Goal: Check status: Check status

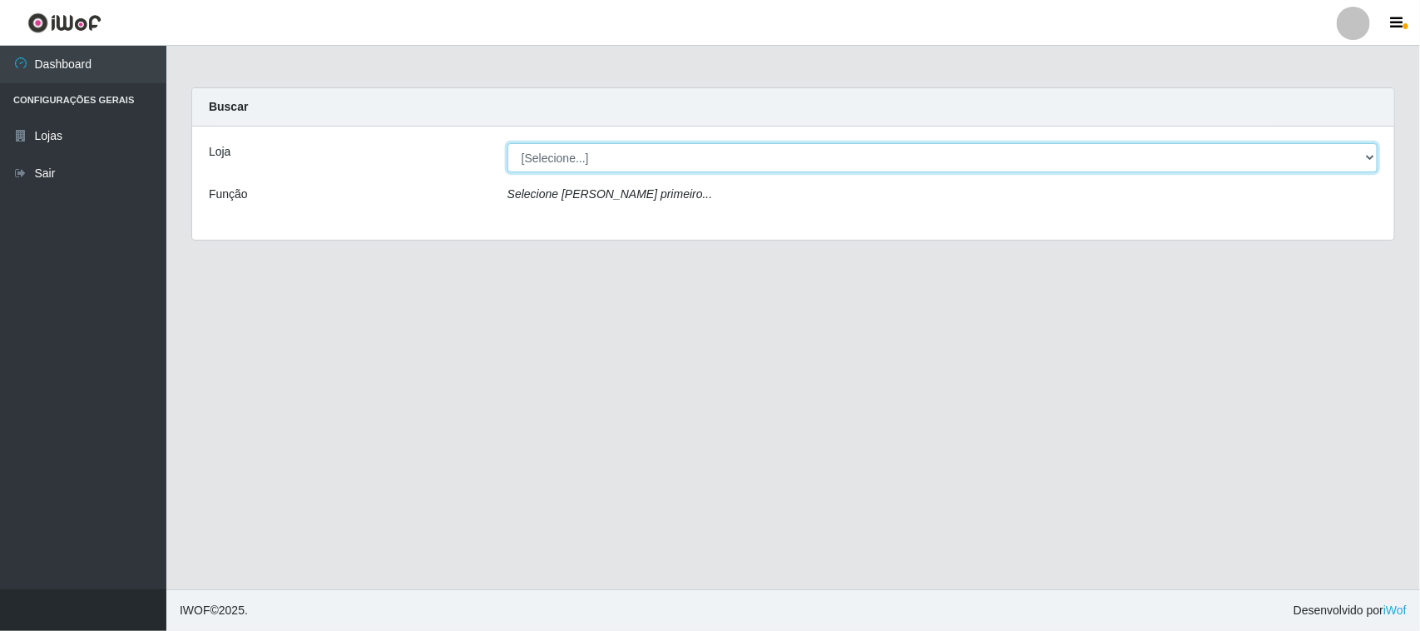
click at [857, 164] on select "[Selecione...] Hiper Queiroz - [GEOGRAPHIC_DATA][PERSON_NAME]" at bounding box center [942, 157] width 870 height 29
select select "515"
click at [507, 143] on select "[Selecione...] Hiper Queiroz - [GEOGRAPHIC_DATA][PERSON_NAME]" at bounding box center [942, 157] width 870 height 29
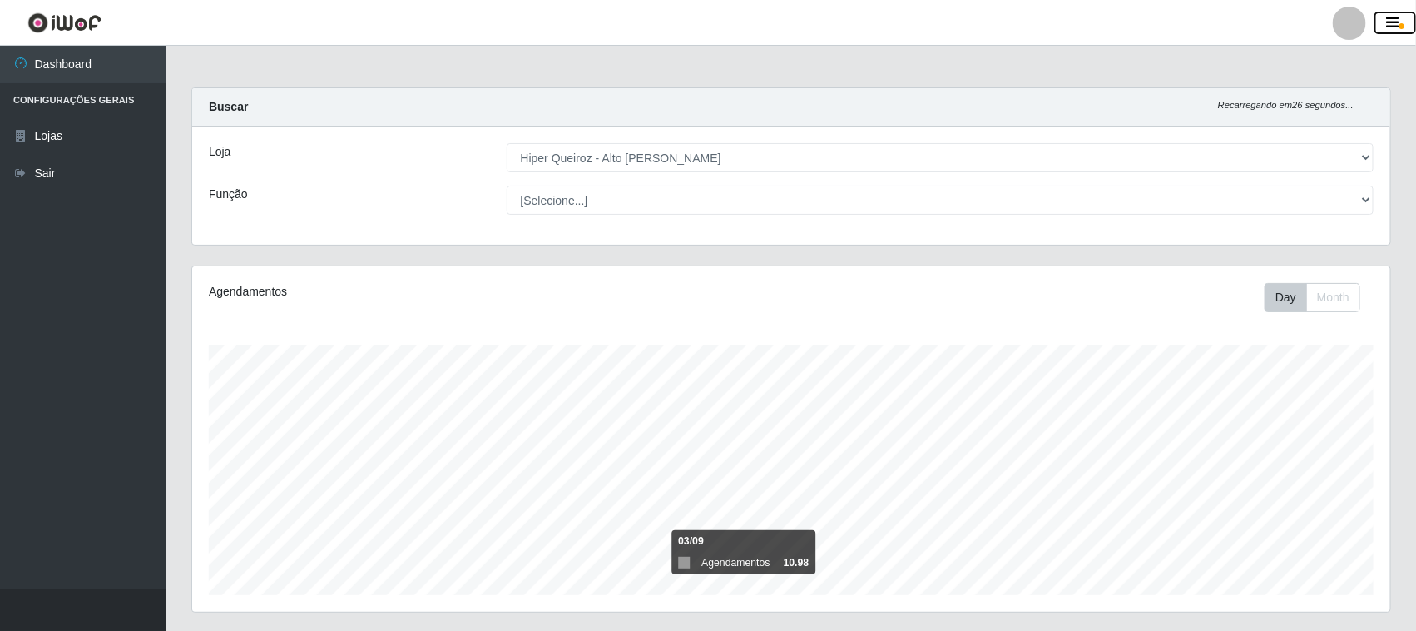
click at [1398, 21] on icon "button" at bounding box center [1393, 23] width 12 height 15
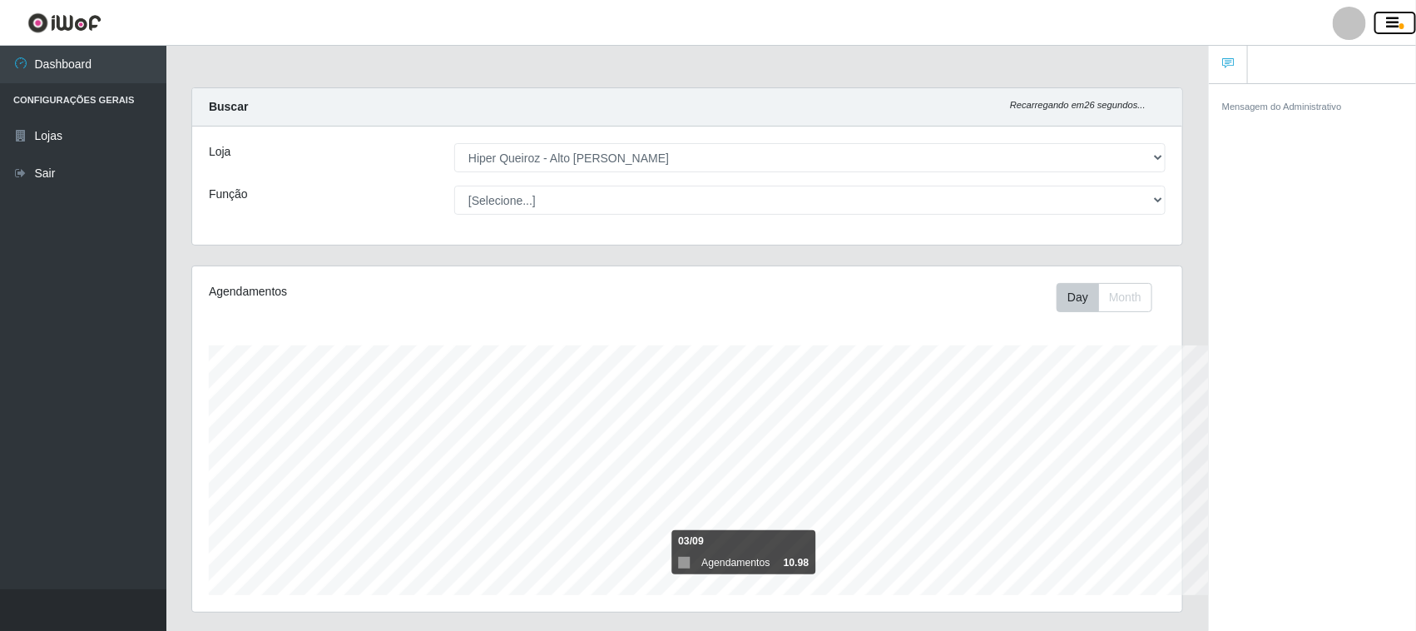
scroll to position [831610, 830965]
click at [1398, 21] on icon "button" at bounding box center [1393, 23] width 12 height 15
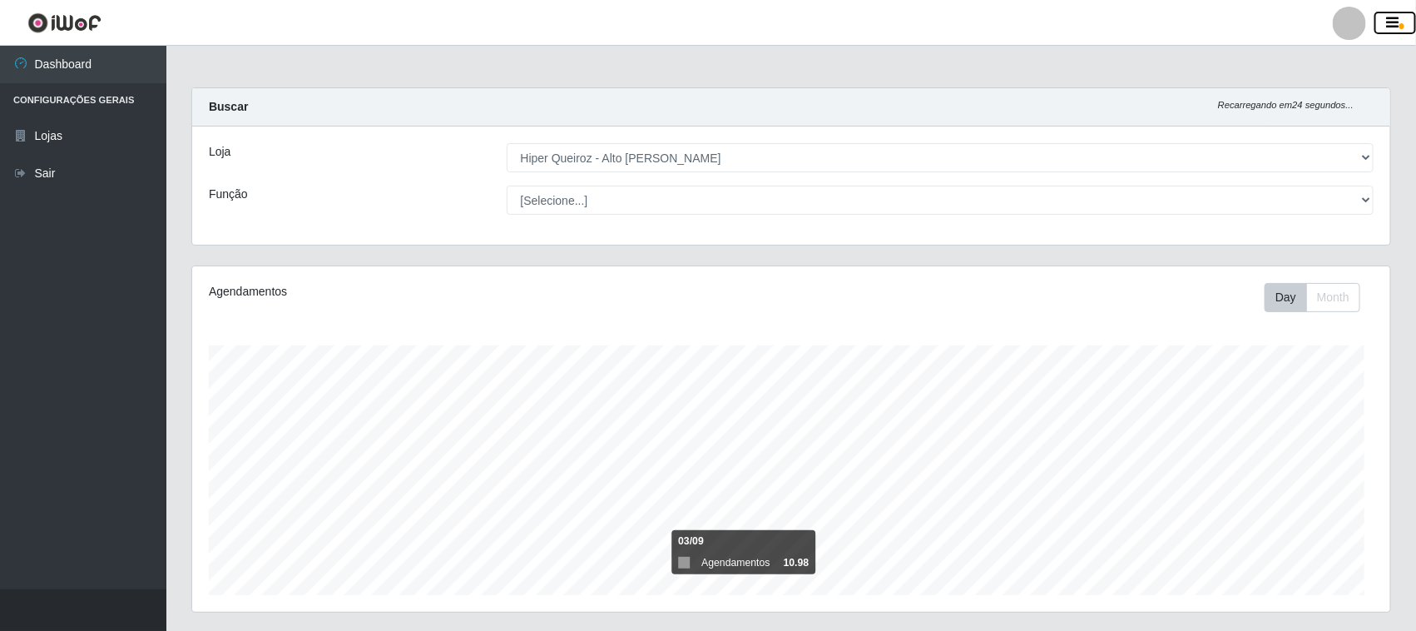
scroll to position [346, 1196]
click at [1354, 25] on div at bounding box center [1349, 23] width 33 height 33
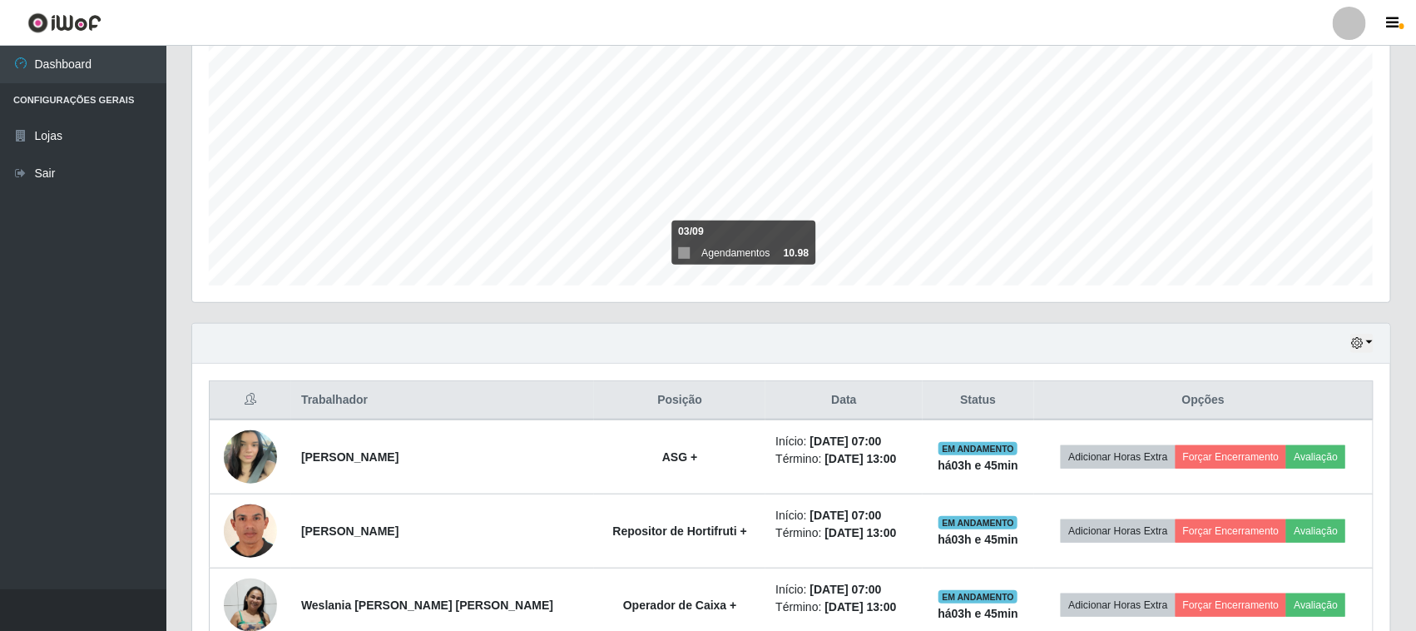
scroll to position [402, 0]
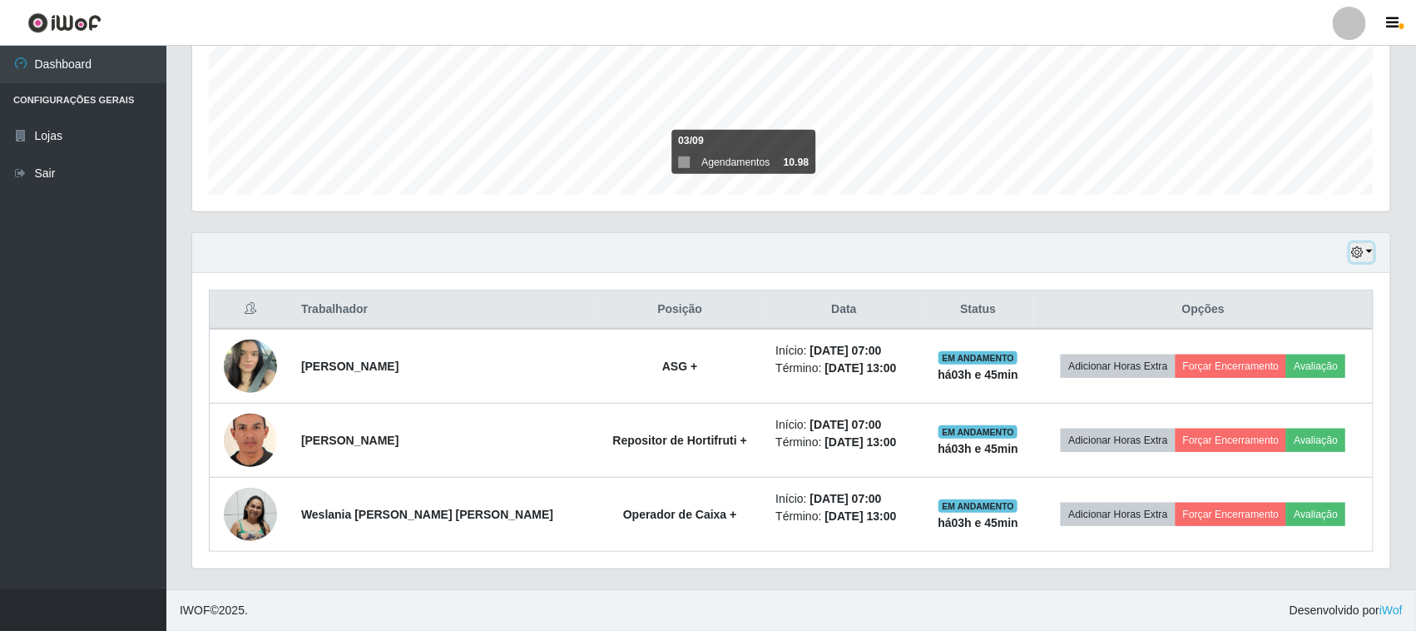
click at [1369, 259] on button "button" at bounding box center [1361, 252] width 23 height 19
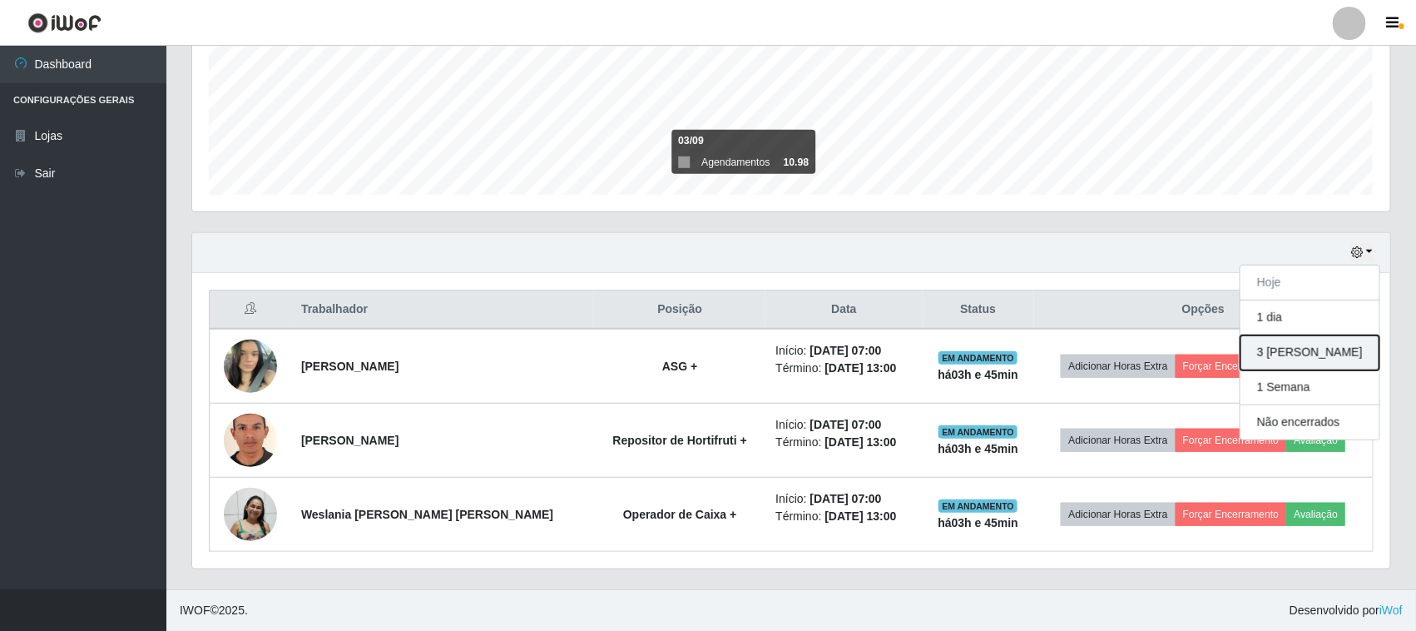
click at [1323, 362] on button "3 [PERSON_NAME]" at bounding box center [1309, 352] width 139 height 35
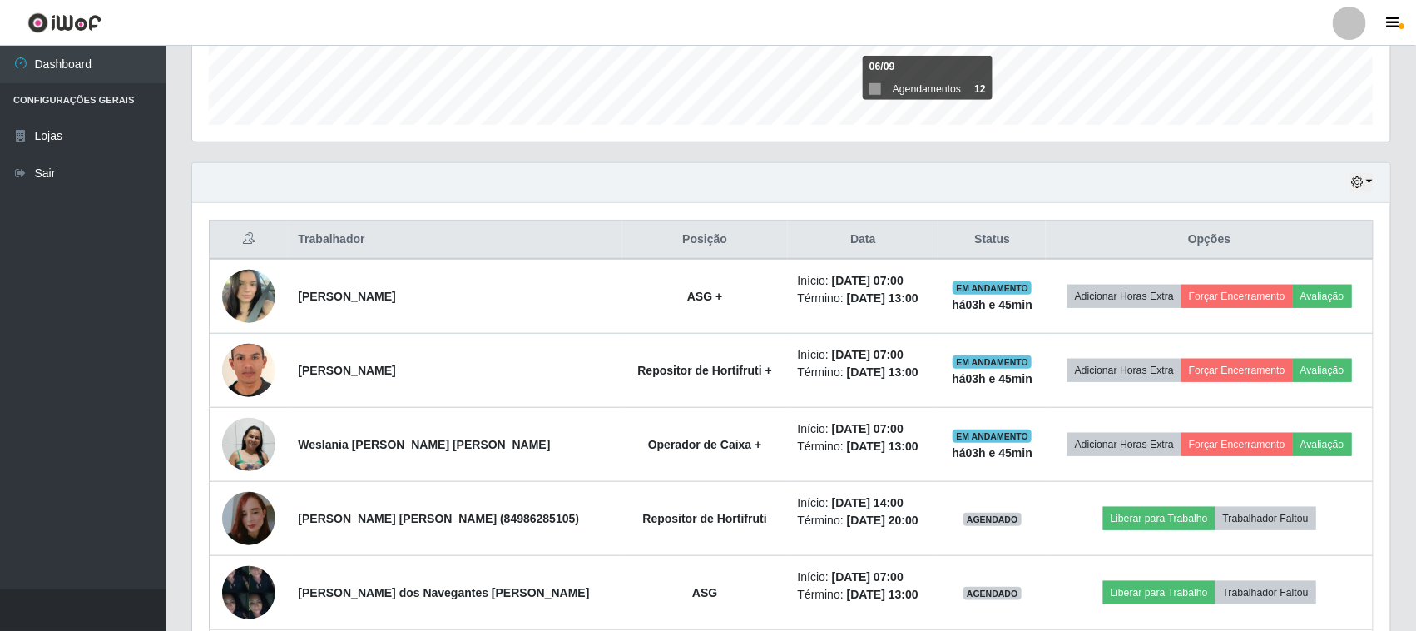
scroll to position [506, 0]
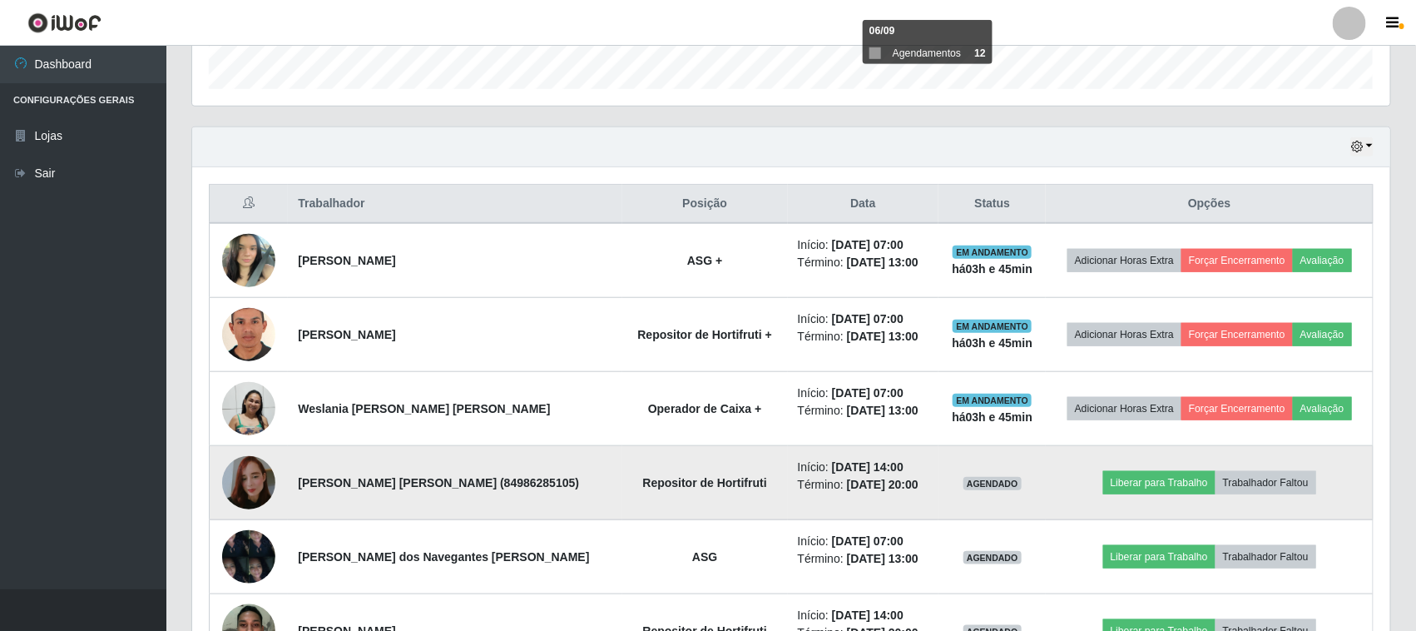
click at [259, 483] on img at bounding box center [248, 482] width 53 height 95
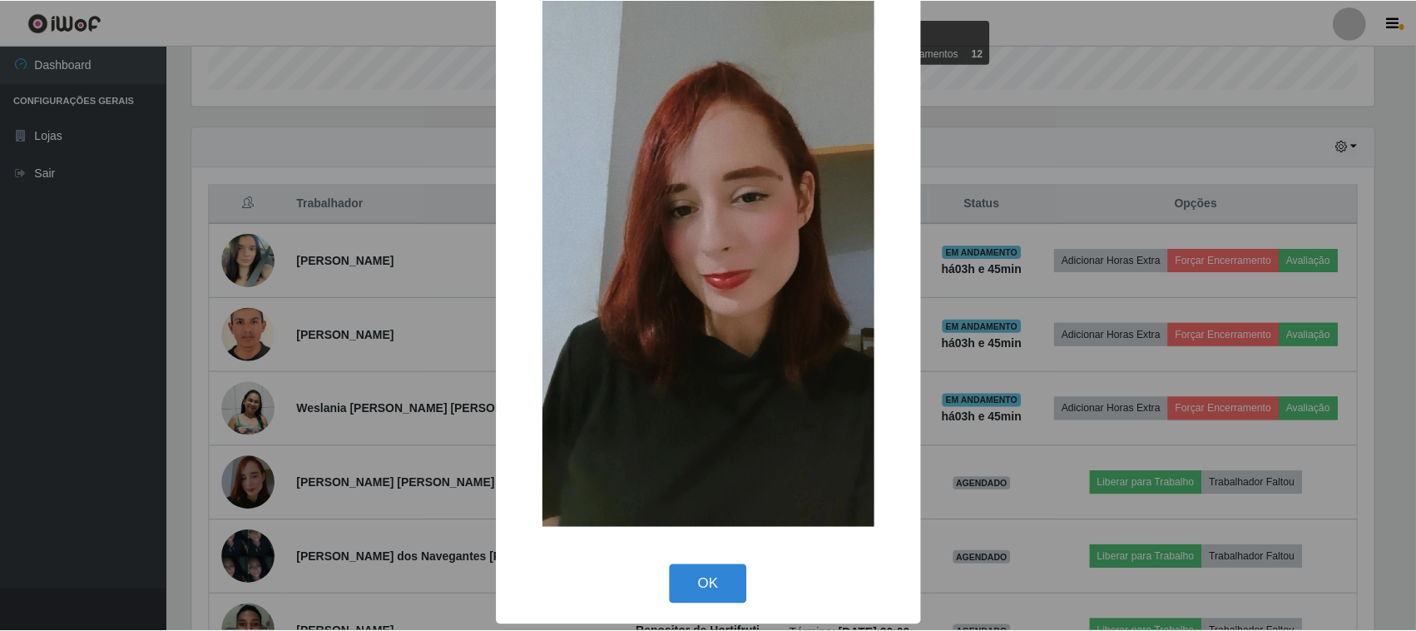
scroll to position [106, 0]
click at [705, 585] on button "OK" at bounding box center [709, 583] width 77 height 39
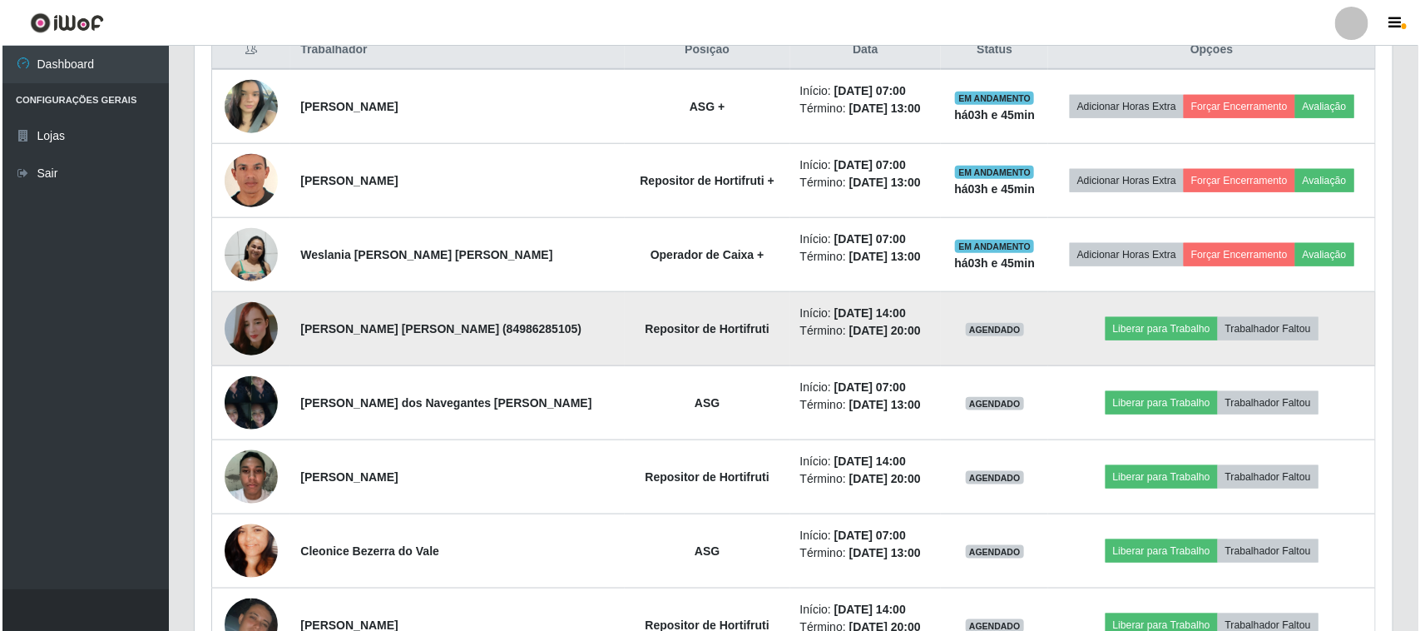
scroll to position [714, 0]
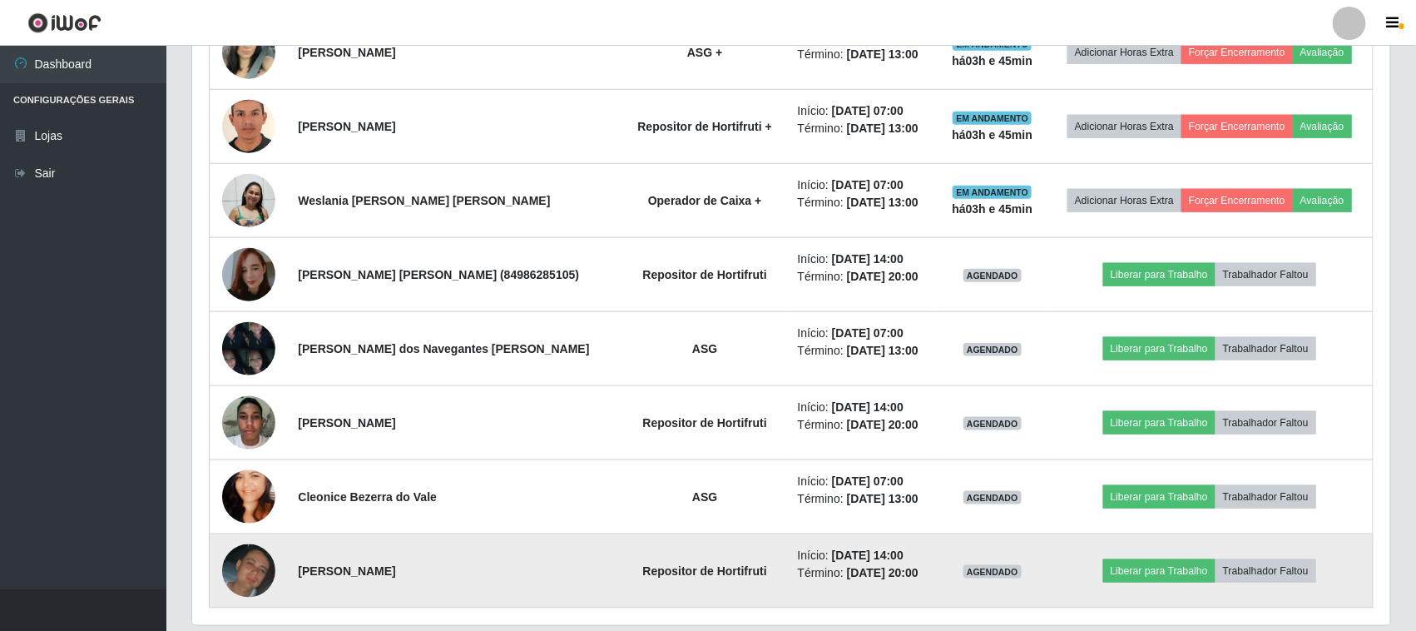
click at [231, 560] on img at bounding box center [248, 571] width 53 height 54
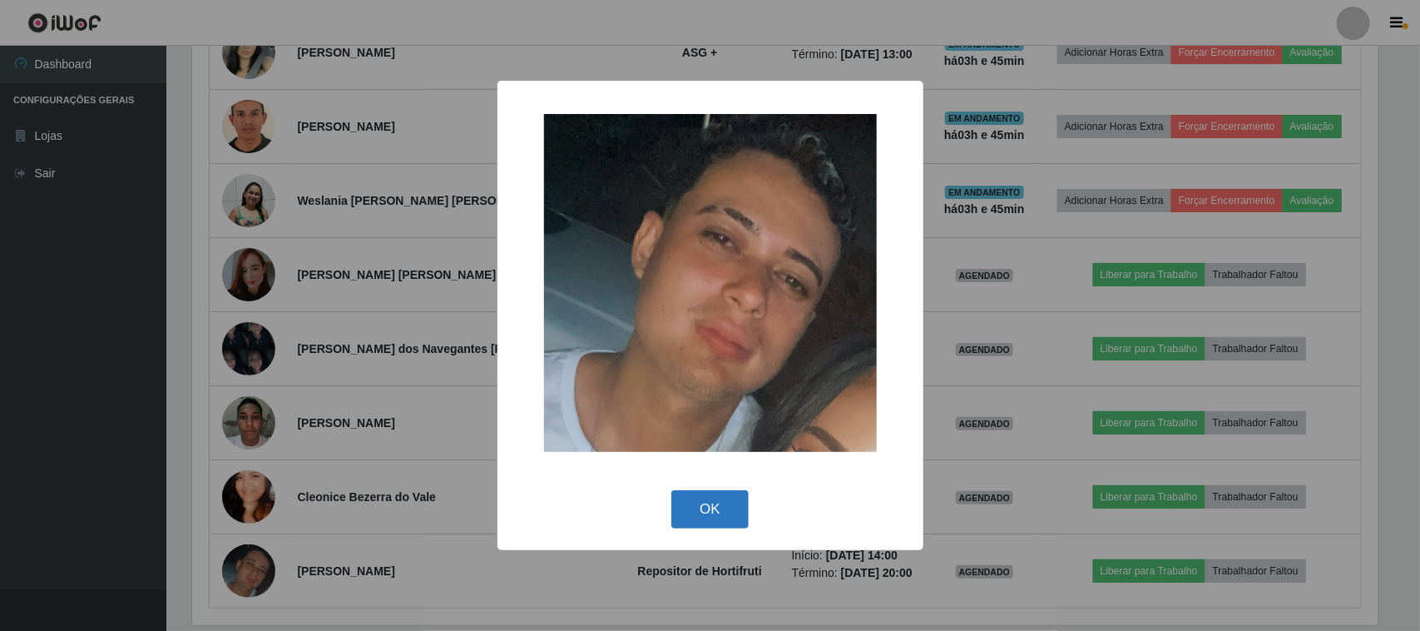
click at [691, 510] on button "OK" at bounding box center [709, 509] width 77 height 39
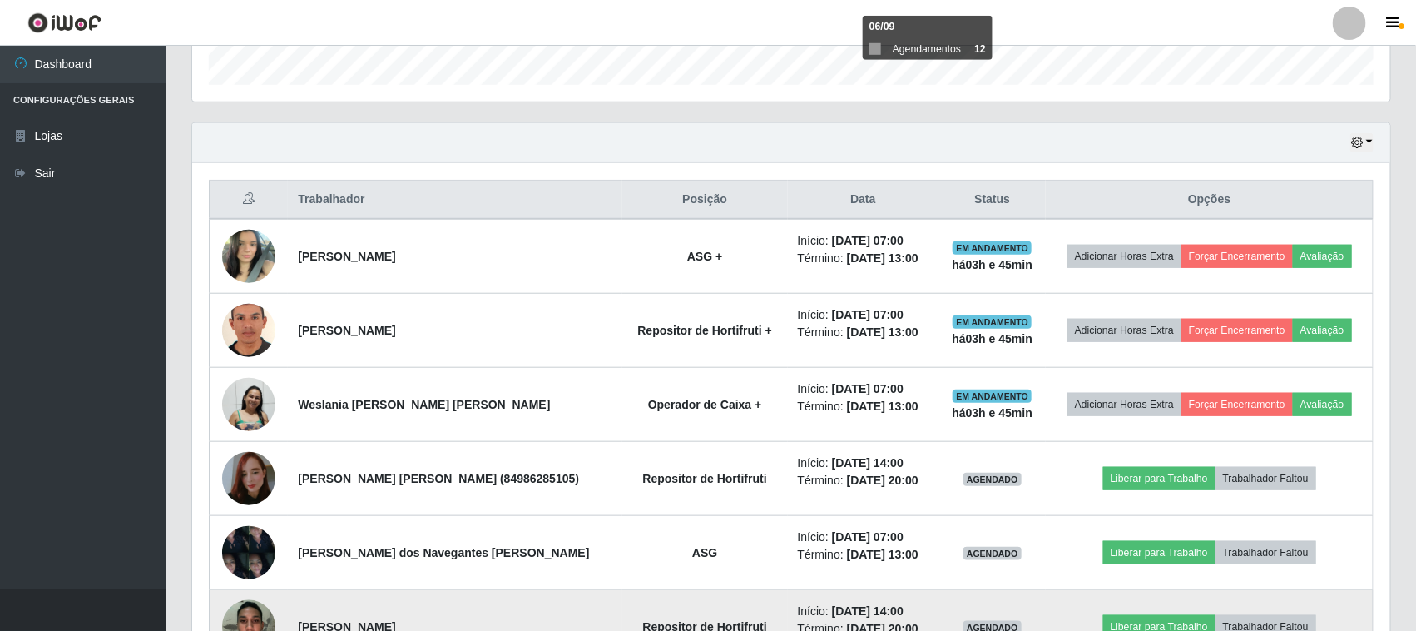
scroll to position [506, 0]
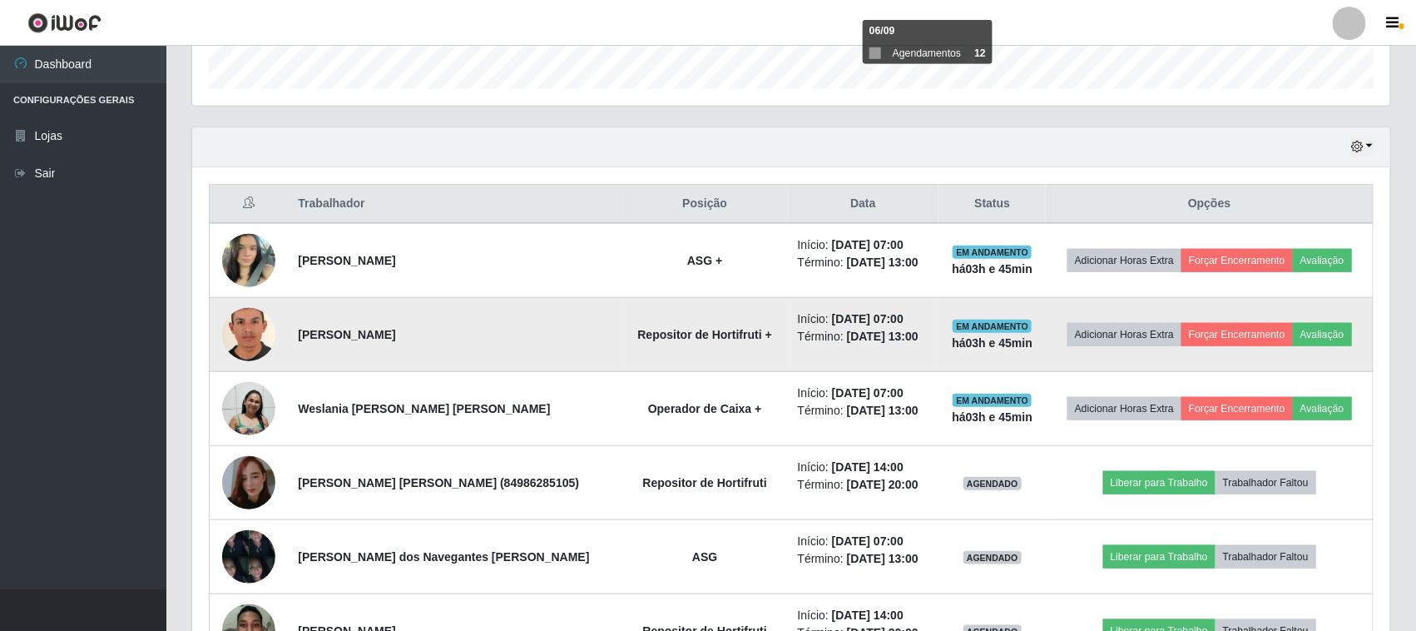
click at [250, 345] on img at bounding box center [248, 334] width 53 height 77
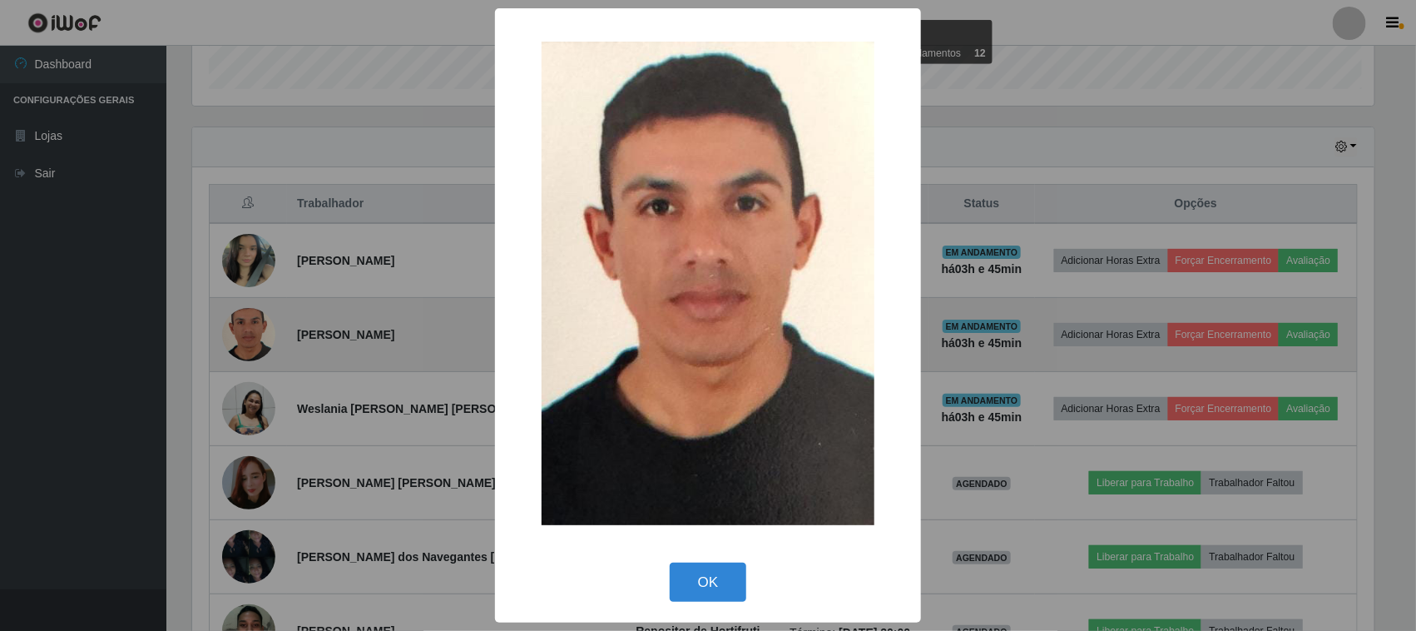
scroll to position [346, 1186]
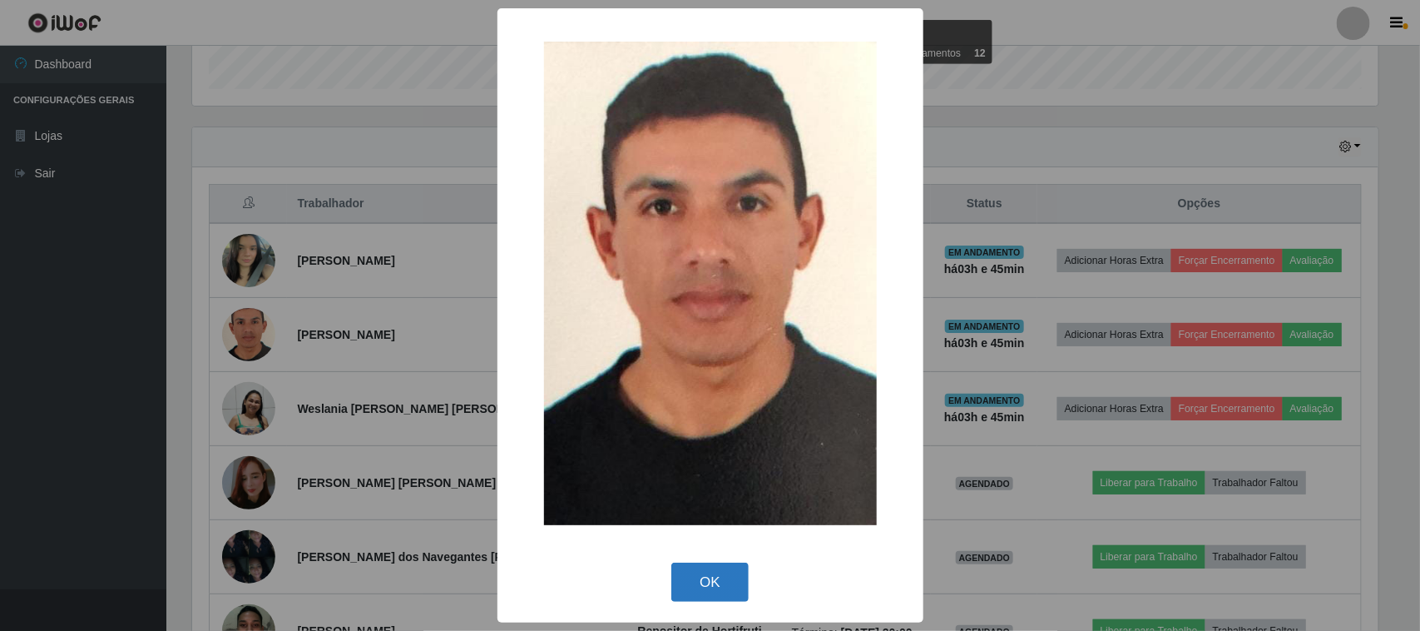
click at [687, 591] on button "OK" at bounding box center [709, 581] width 77 height 39
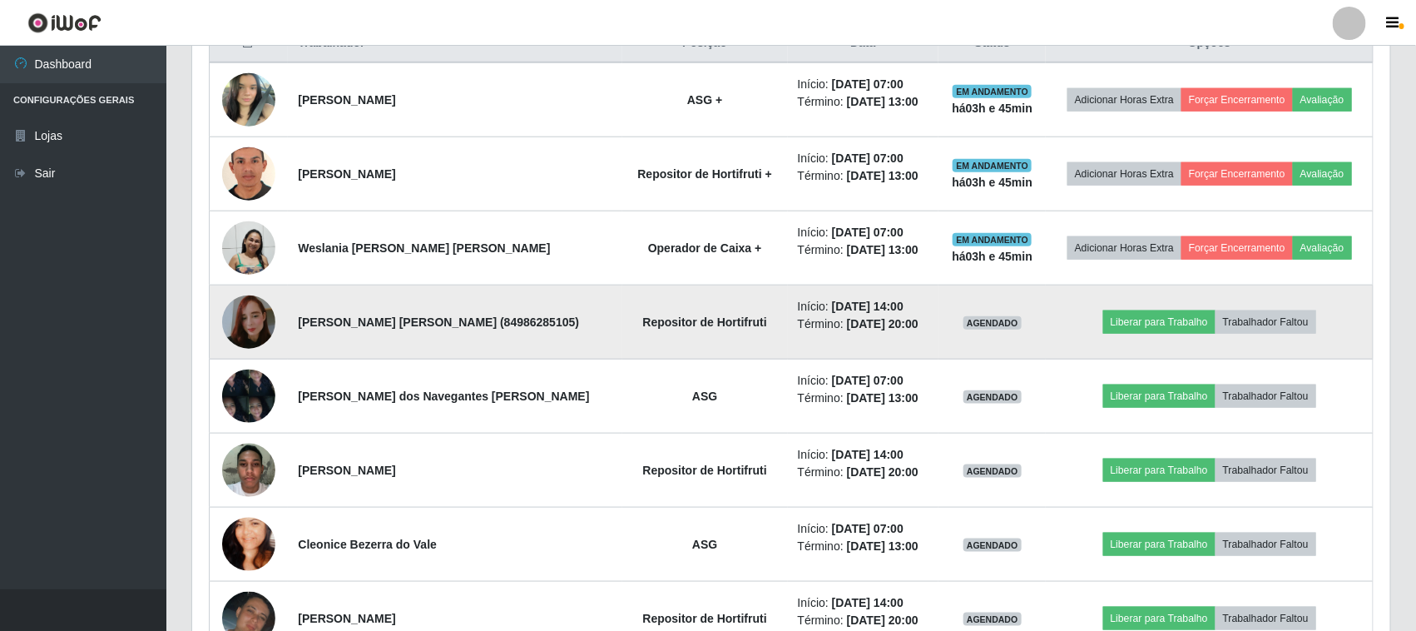
scroll to position [566, 0]
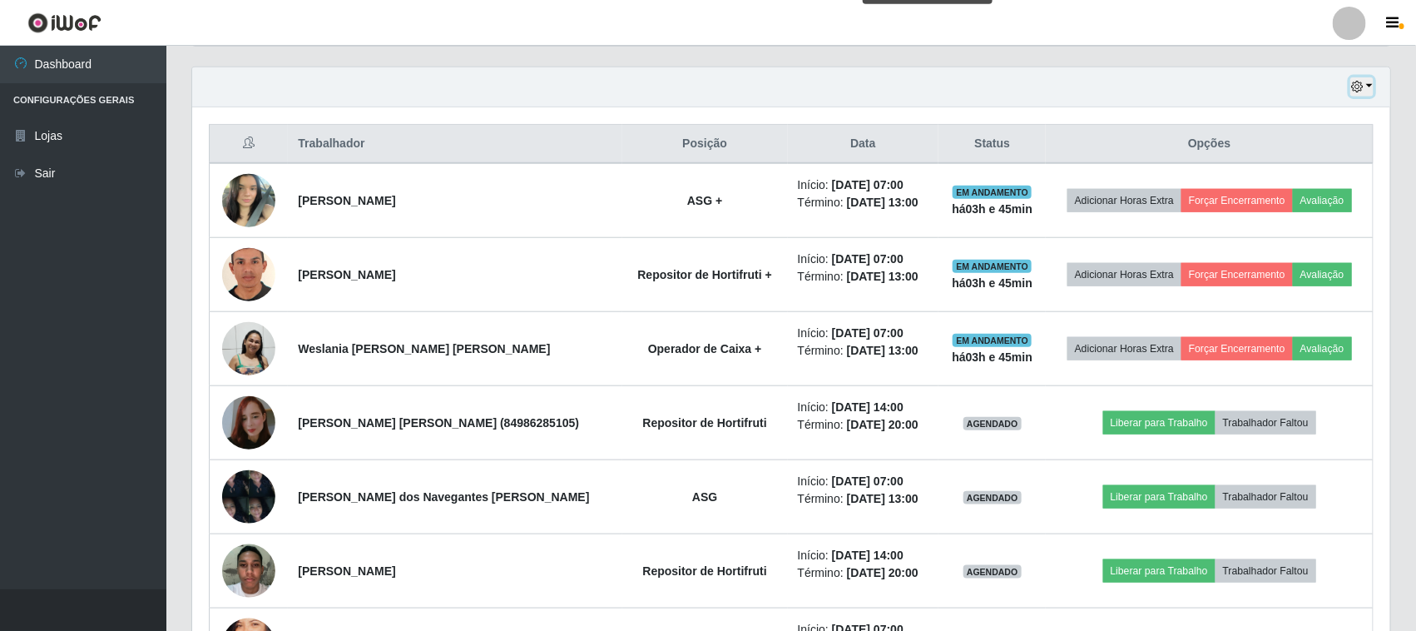
click at [1357, 92] on icon "button" at bounding box center [1357, 87] width 12 height 12
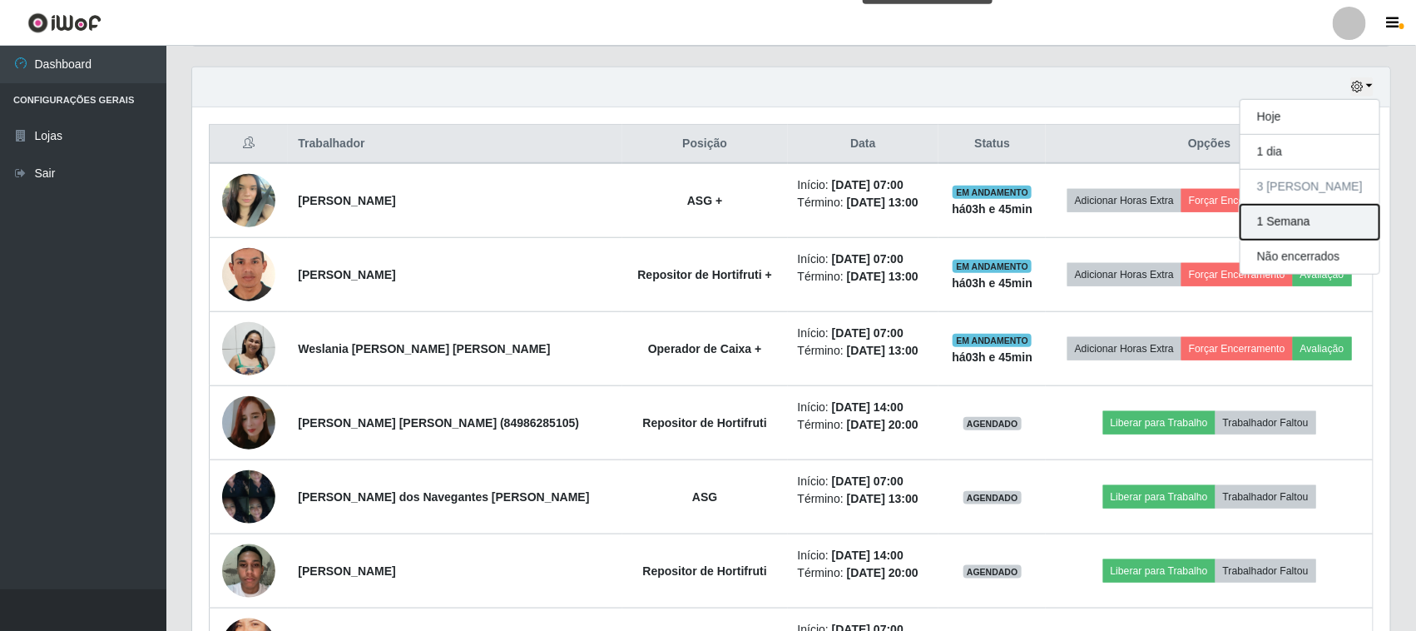
click at [1287, 226] on button "1 Semana" at bounding box center [1309, 222] width 139 height 35
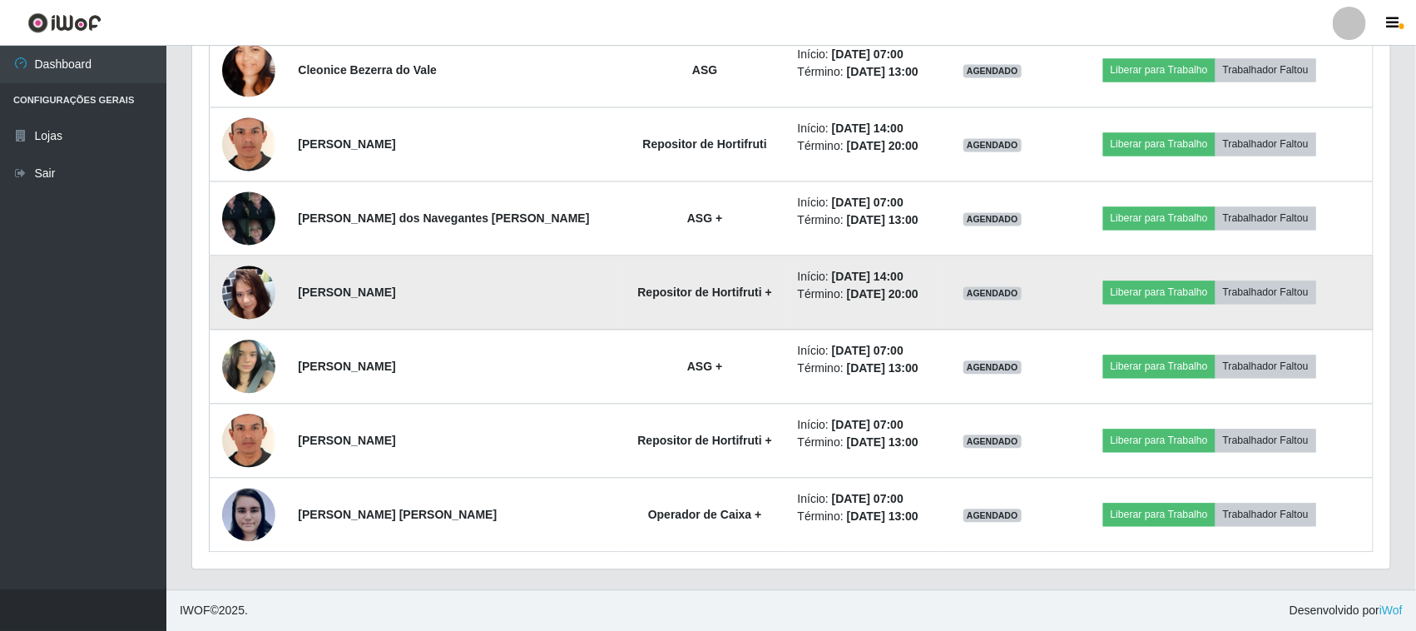
scroll to position [1441, 0]
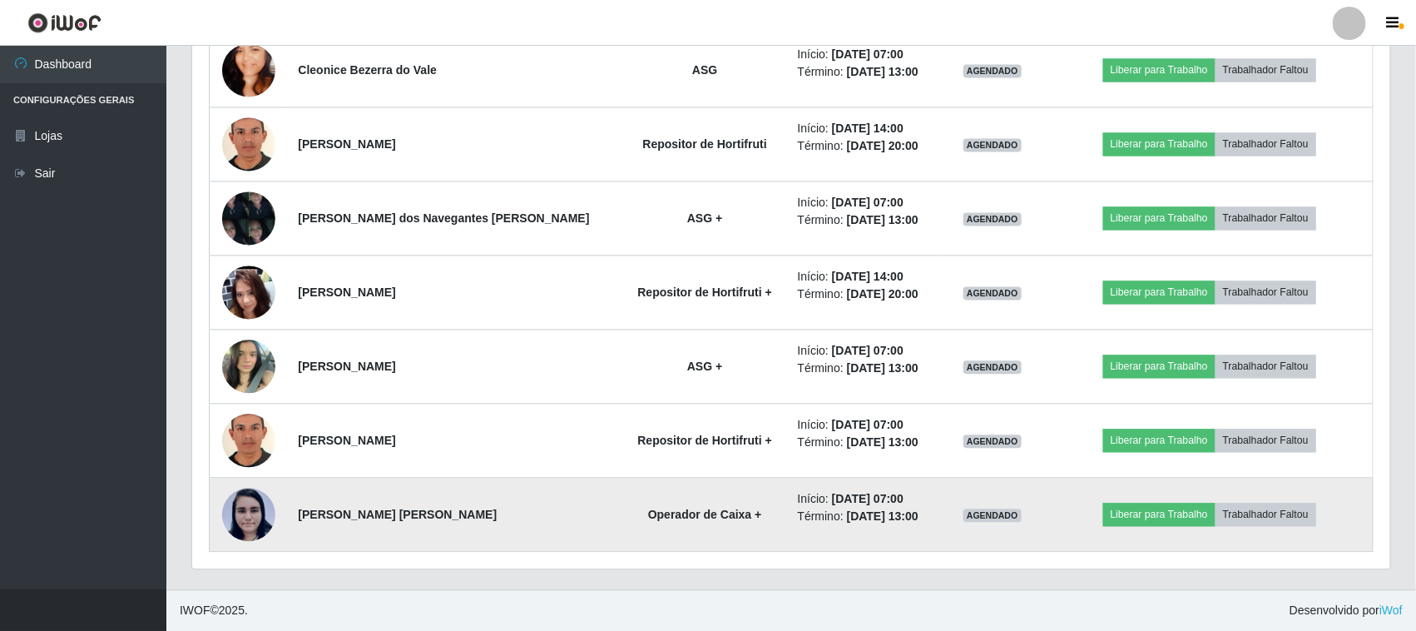
click at [262, 498] on img at bounding box center [248, 514] width 53 height 55
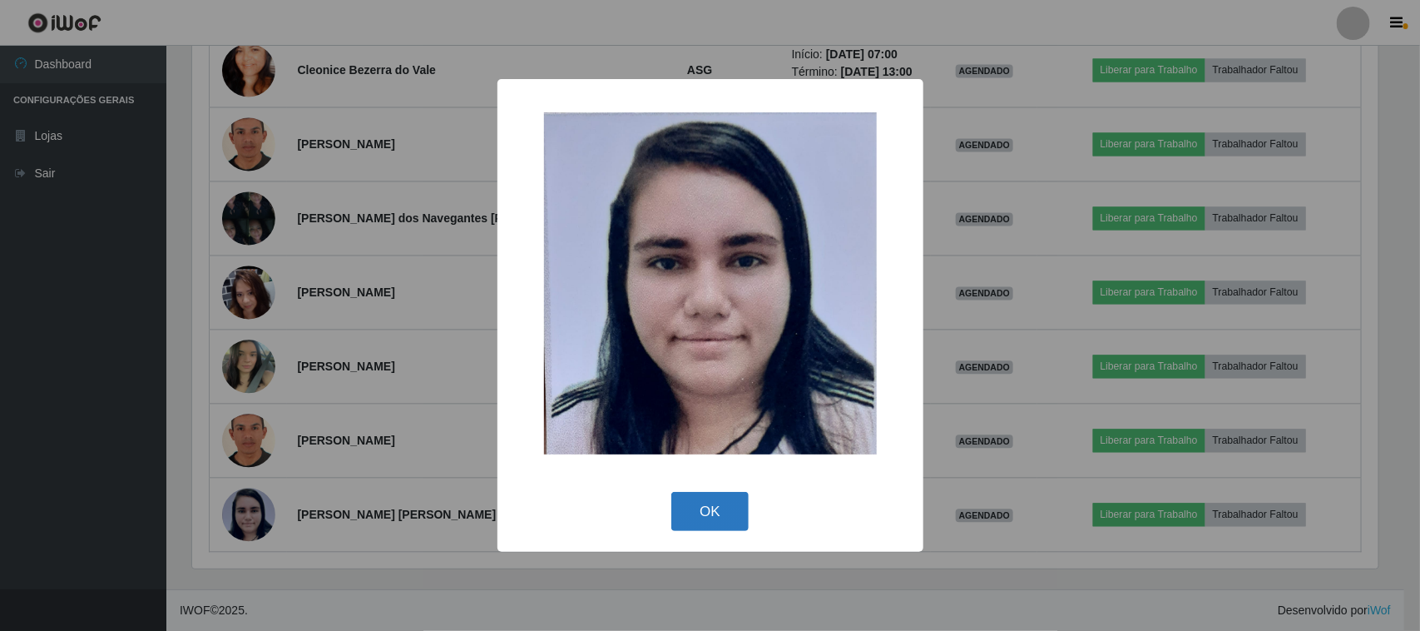
click at [689, 510] on button "OK" at bounding box center [709, 511] width 77 height 39
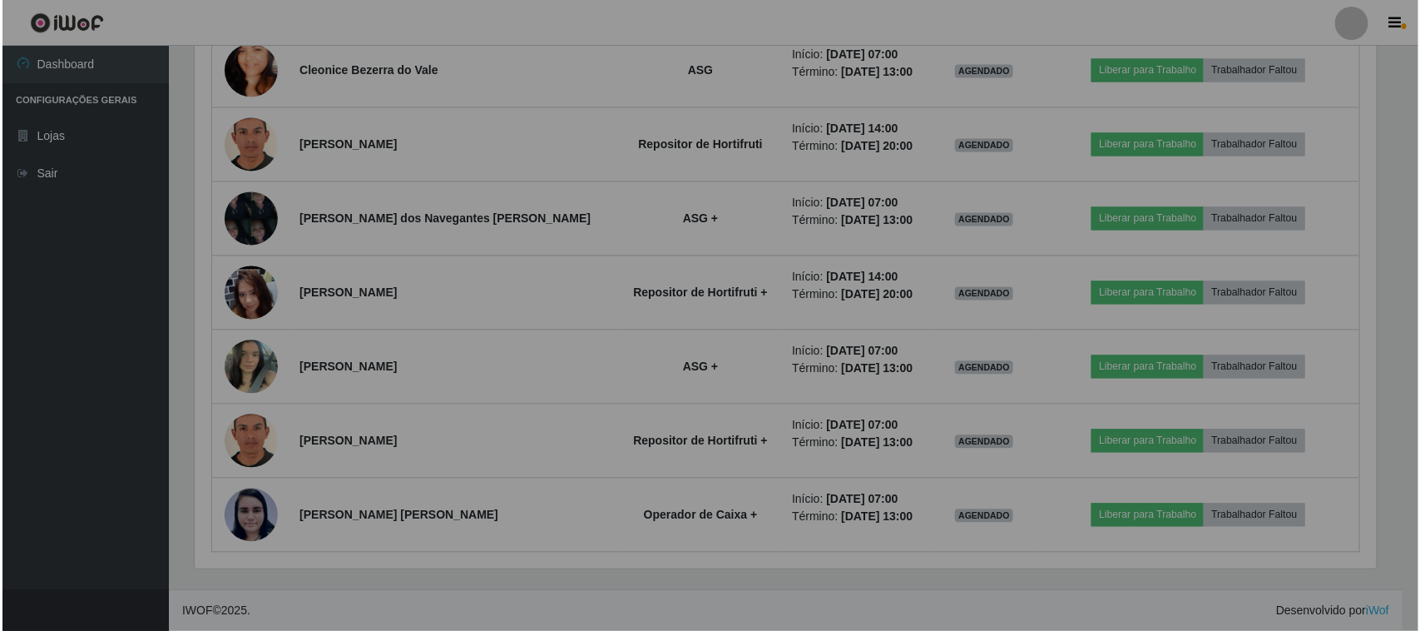
scroll to position [346, 1198]
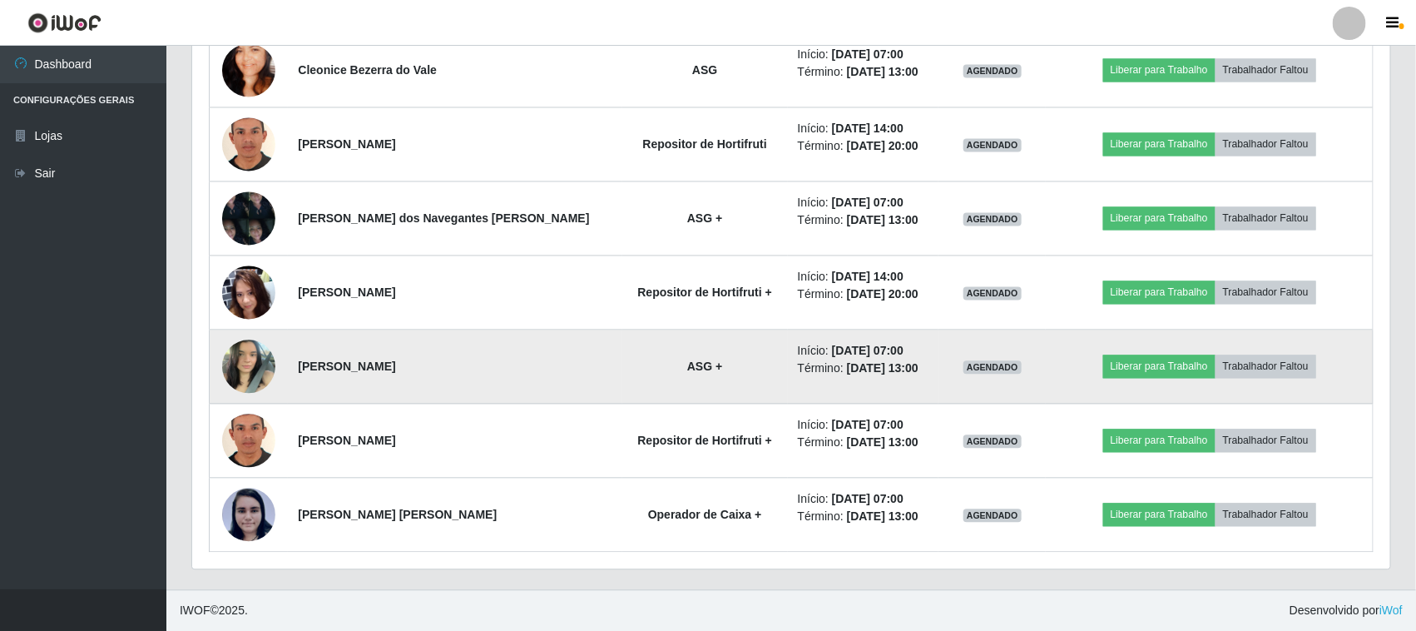
click at [255, 364] on img at bounding box center [248, 365] width 53 height 71
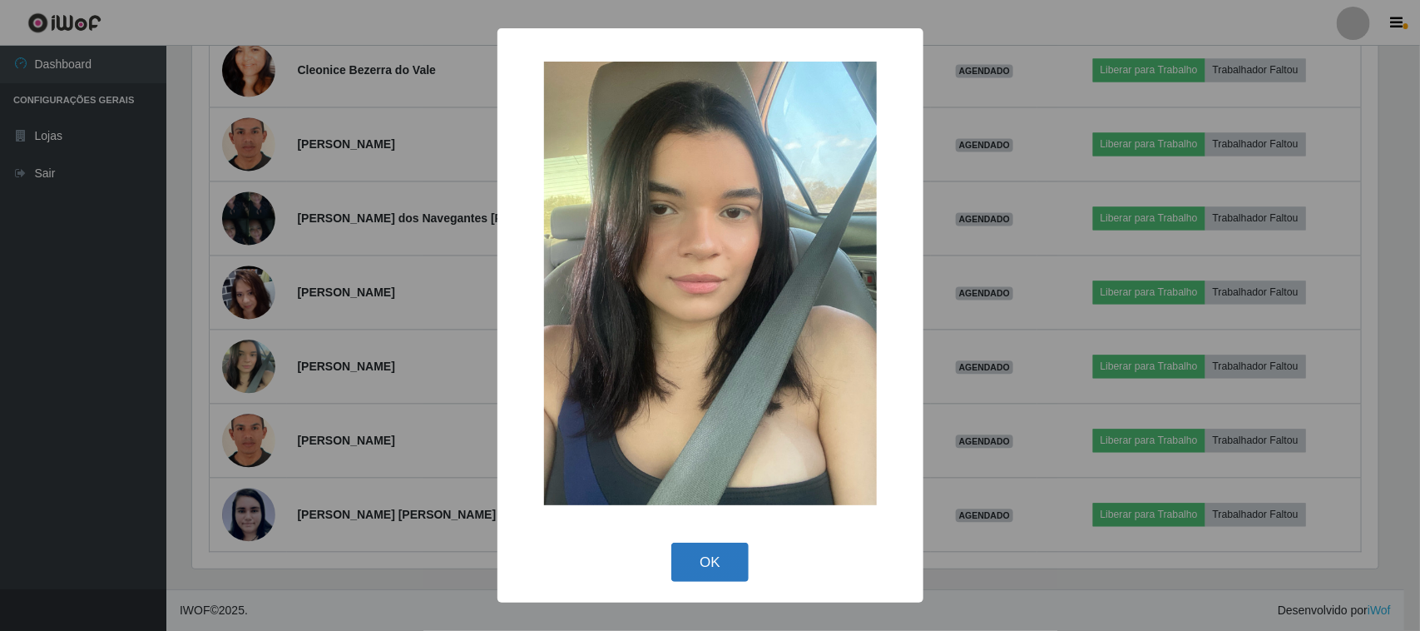
click at [695, 570] on button "OK" at bounding box center [709, 561] width 77 height 39
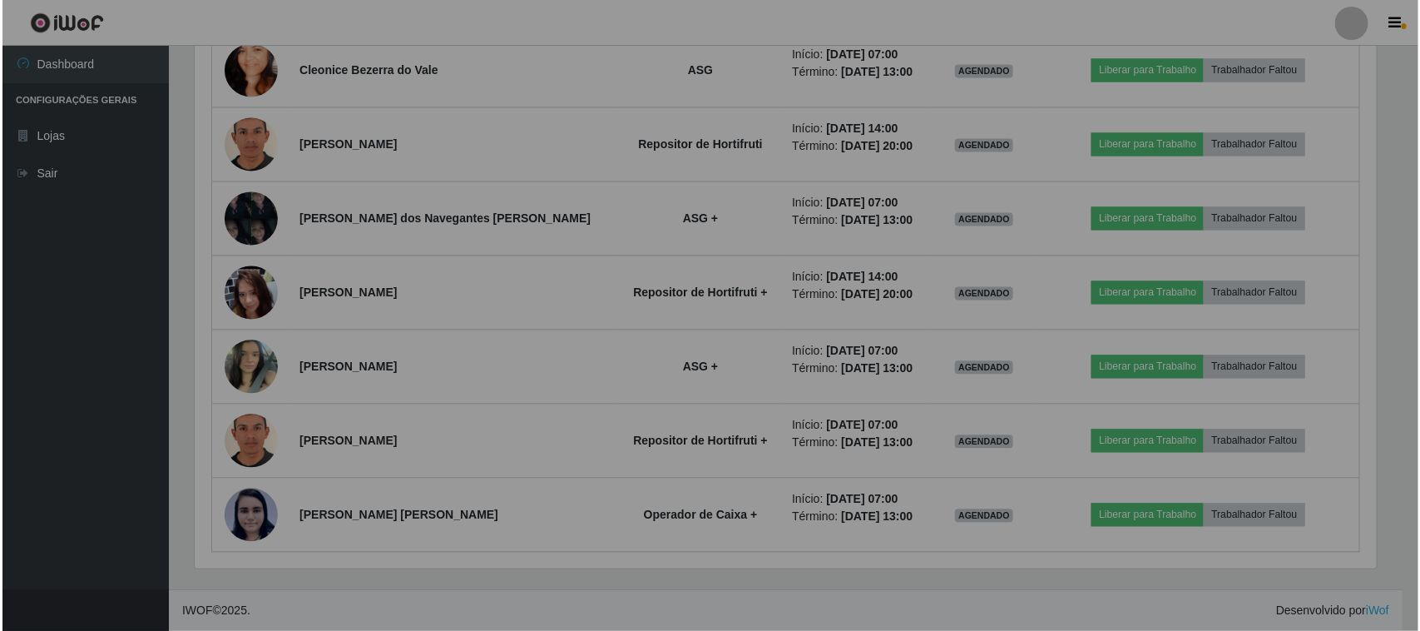
scroll to position [346, 1198]
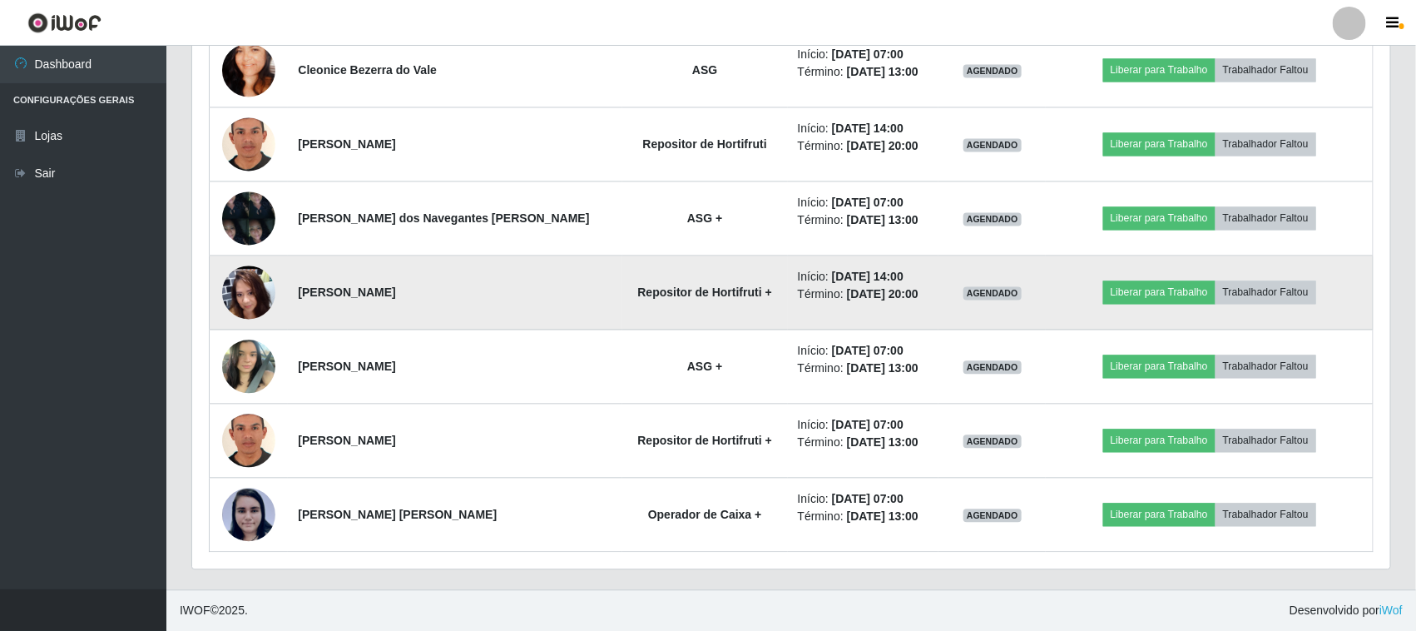
click at [258, 287] on img at bounding box center [248, 291] width 53 height 119
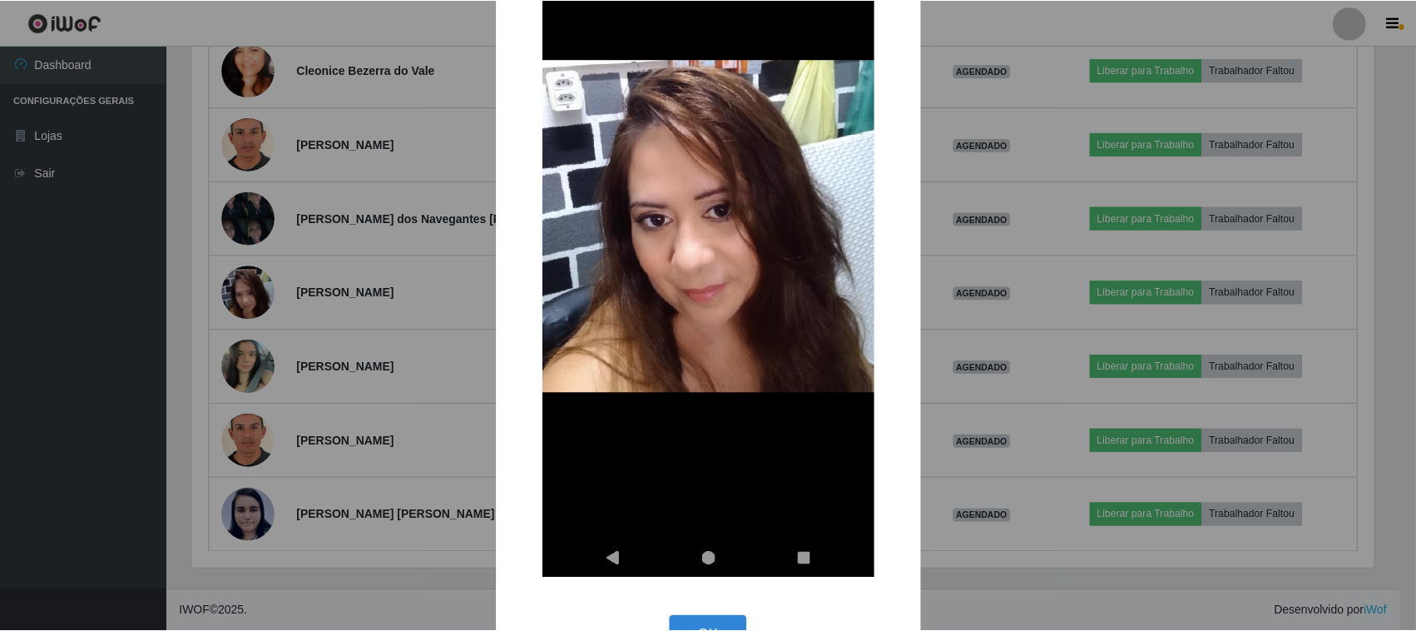
scroll to position [259, 0]
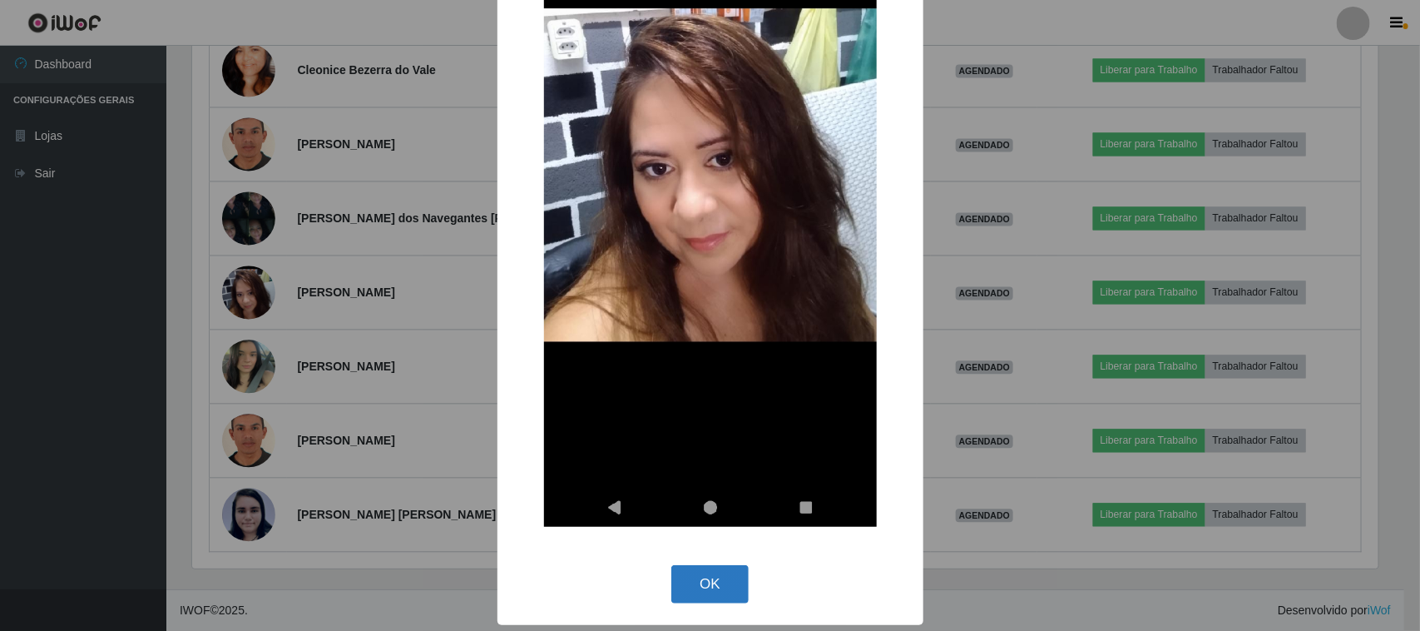
click at [696, 577] on button "OK" at bounding box center [709, 584] width 77 height 39
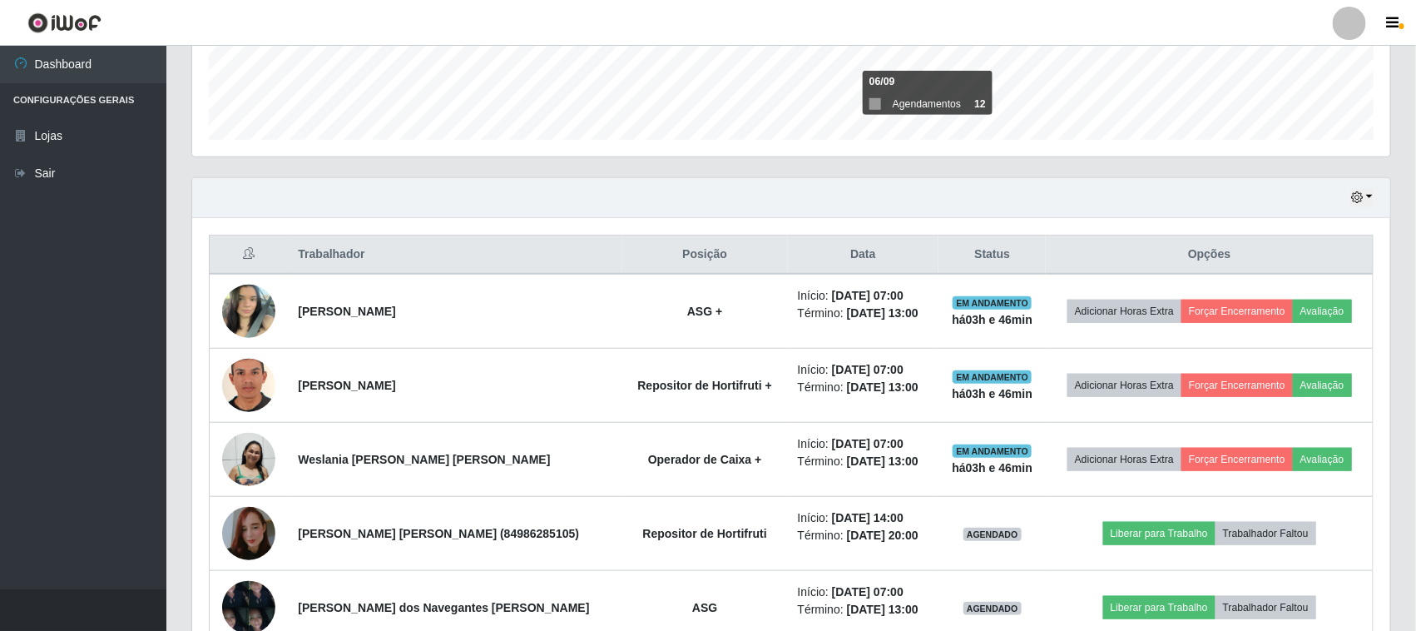
scroll to position [401, 0]
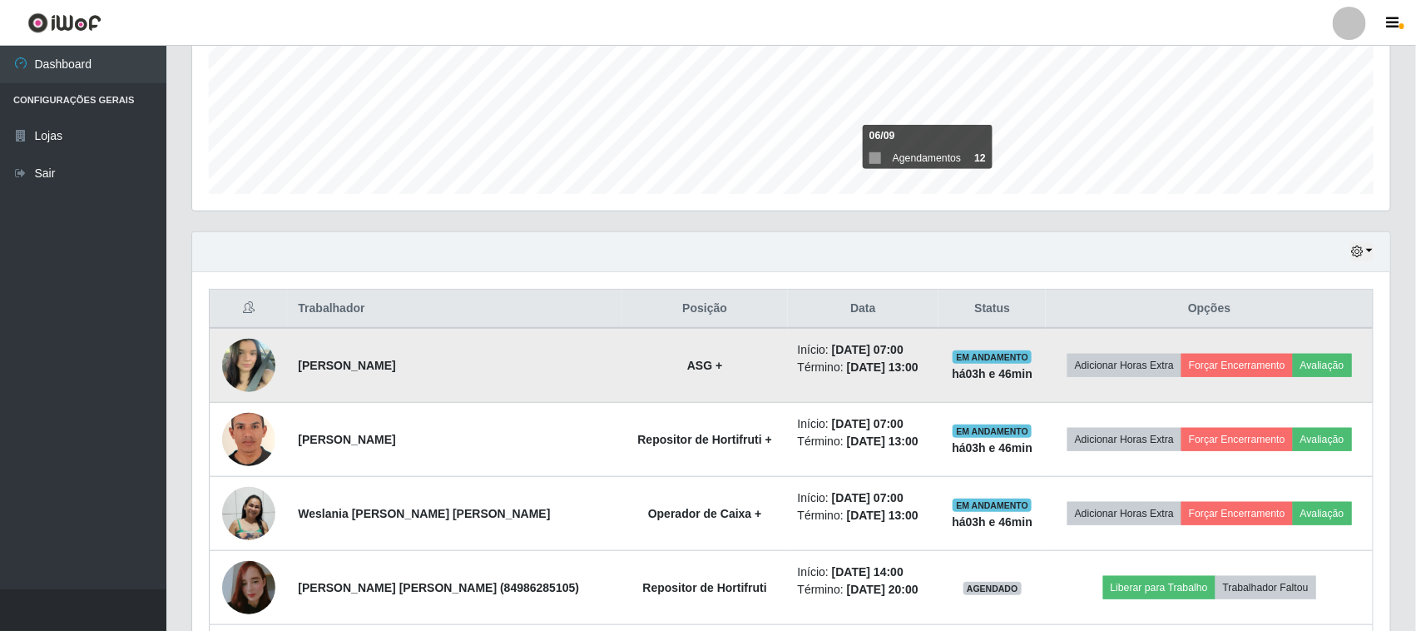
click at [247, 358] on img at bounding box center [248, 364] width 53 height 71
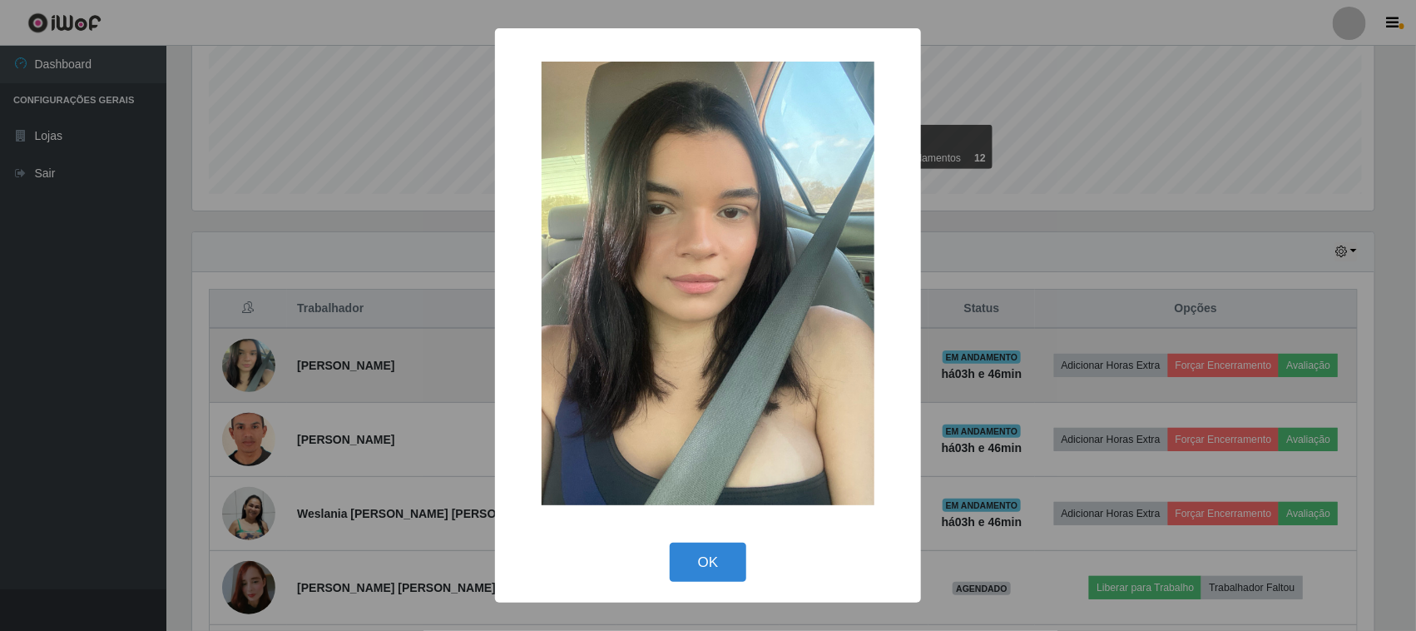
scroll to position [346, 1186]
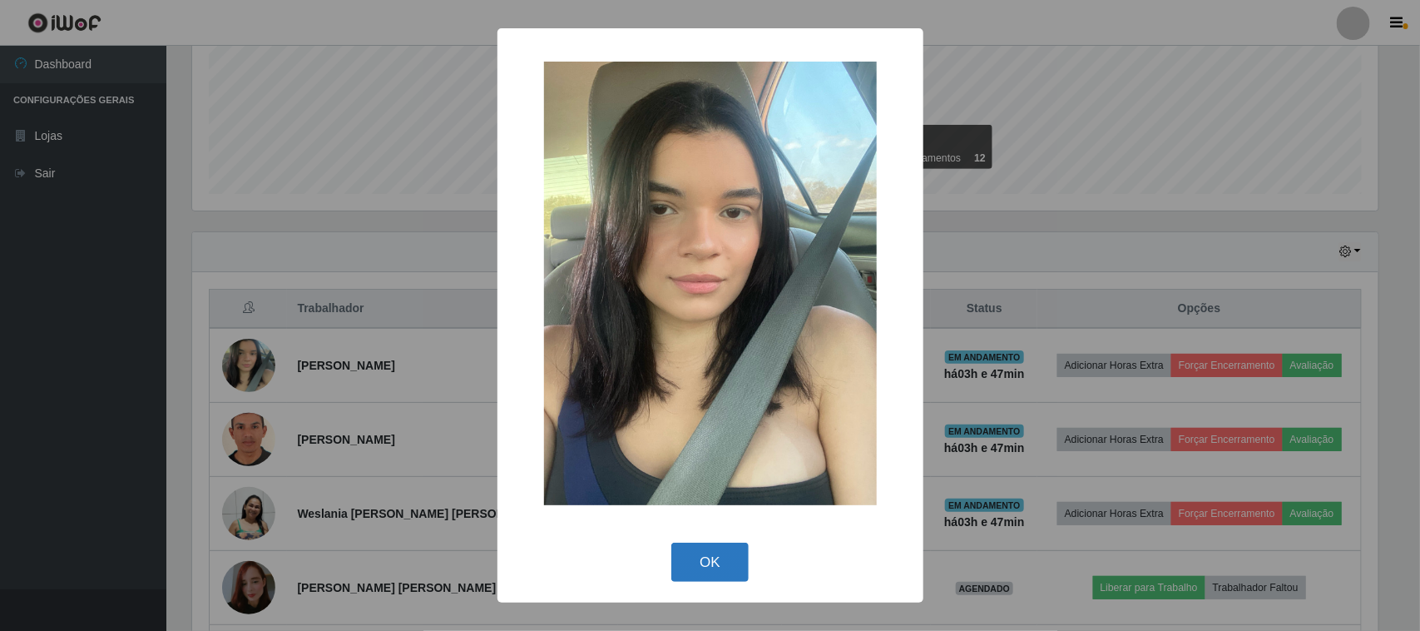
click at [710, 567] on button "OK" at bounding box center [709, 561] width 77 height 39
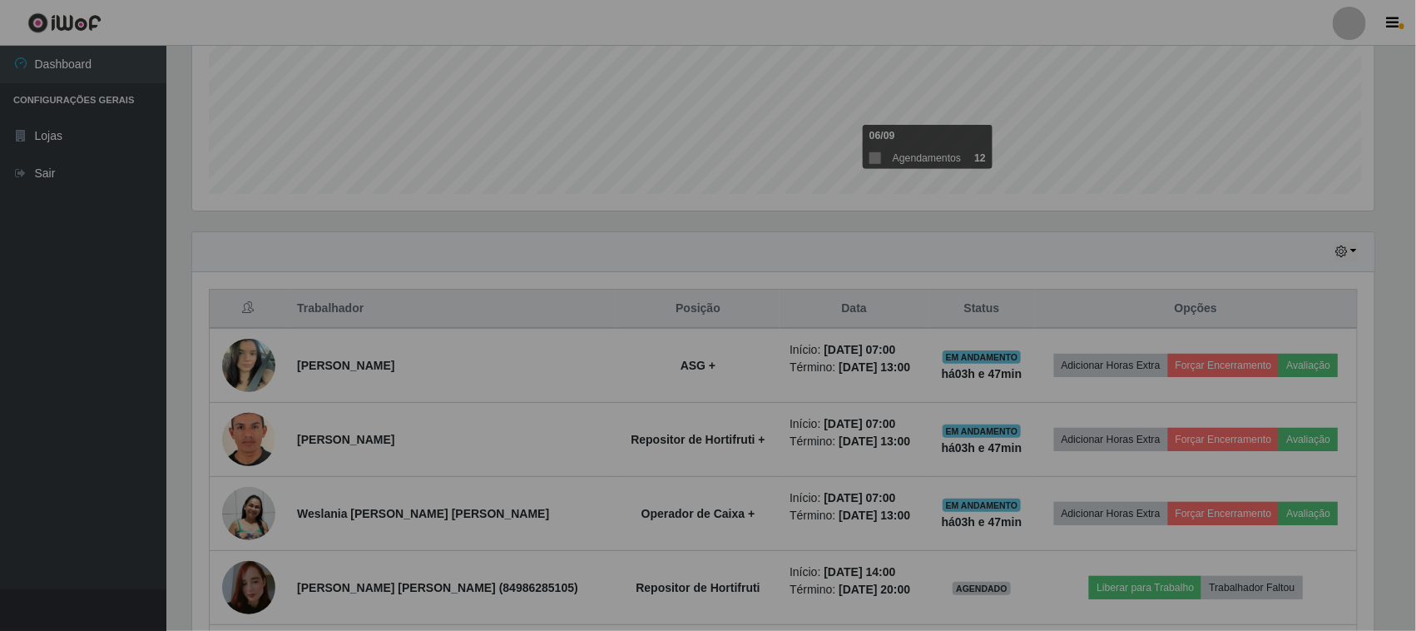
scroll to position [346, 1198]
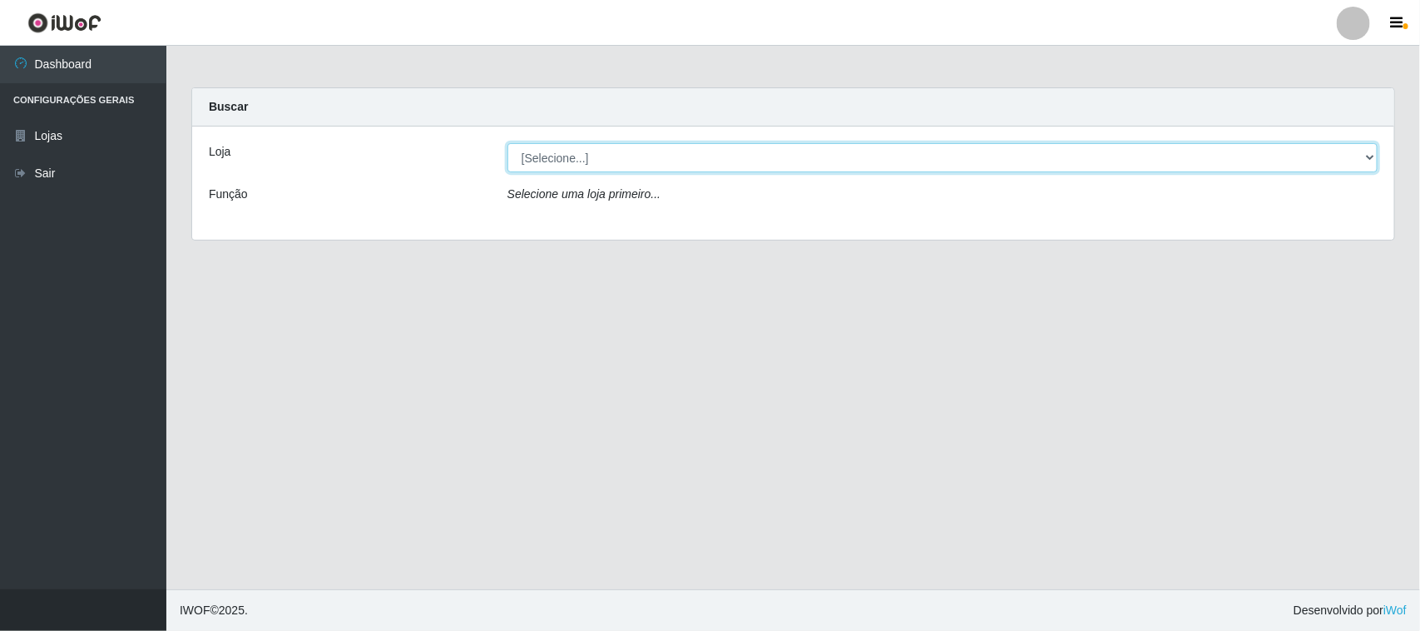
click at [735, 158] on select "[Selecione...] Hiper Queiroz - [GEOGRAPHIC_DATA][PERSON_NAME]" at bounding box center [942, 157] width 870 height 29
select select "515"
click at [507, 143] on select "[Selecione...] Hiper Queiroz - [GEOGRAPHIC_DATA][PERSON_NAME]" at bounding box center [942, 157] width 870 height 29
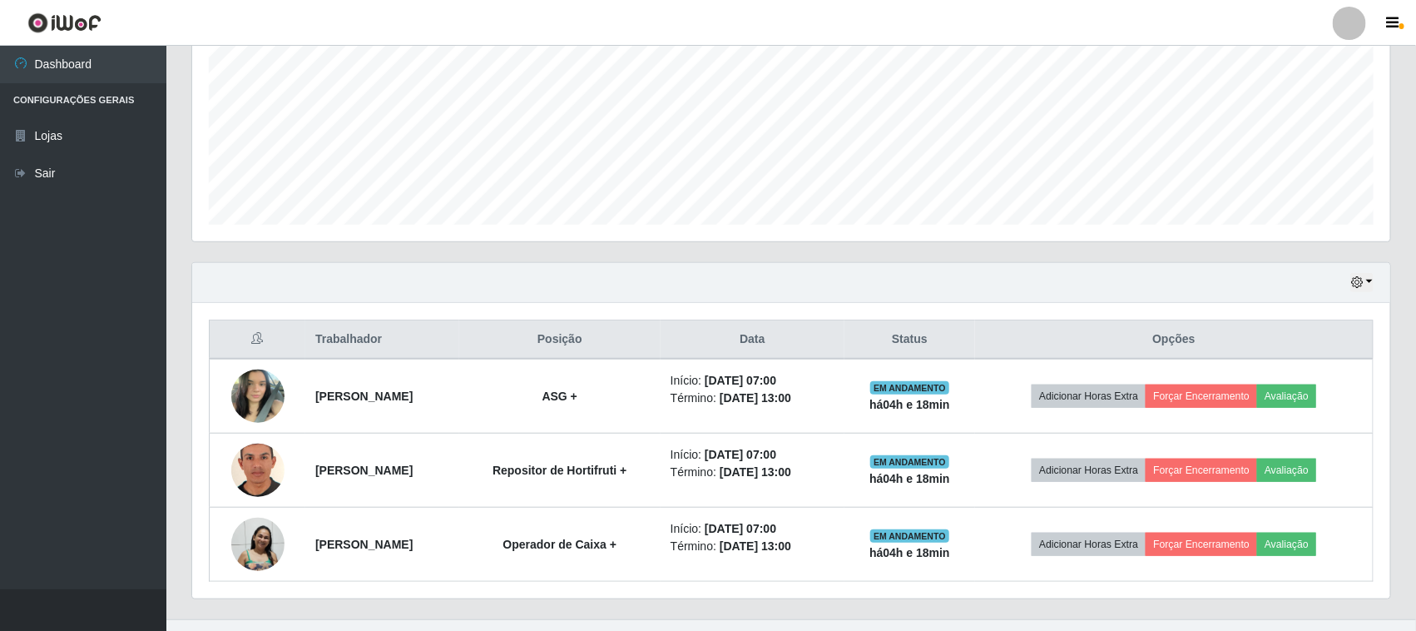
scroll to position [402, 0]
